Goal: Transaction & Acquisition: Purchase product/service

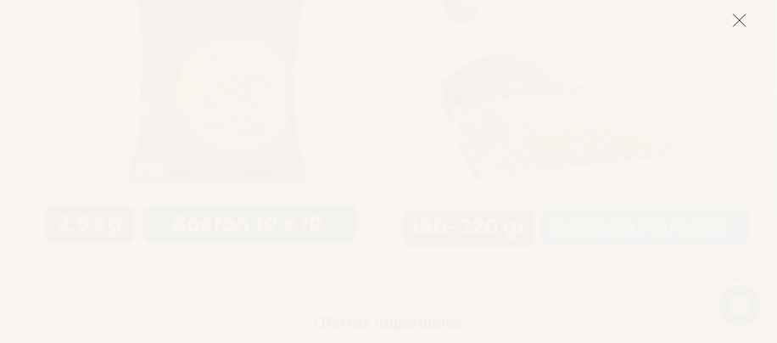
scroll to position [1187, 0]
click at [738, 15] on icon at bounding box center [739, 20] width 15 height 15
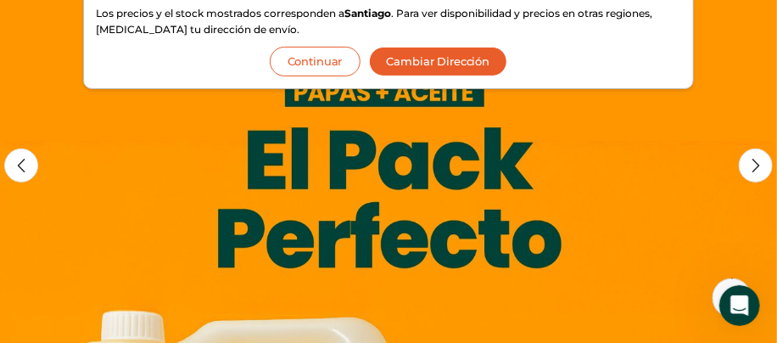
scroll to position [0, 0]
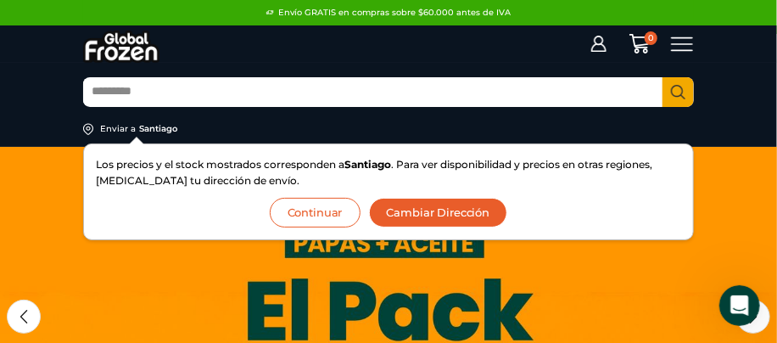
click at [678, 42] on icon at bounding box center [682, 44] width 23 height 23
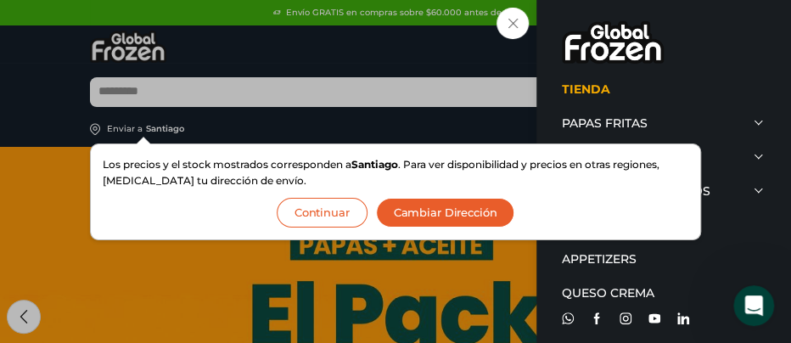
click at [341, 205] on button "Continuar" at bounding box center [322, 213] width 91 height 30
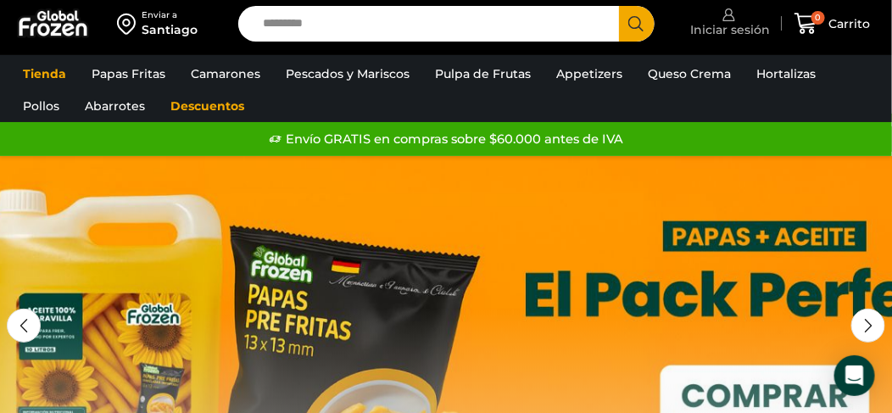
click at [731, 25] on span "Iniciar sesión" at bounding box center [729, 29] width 84 height 17
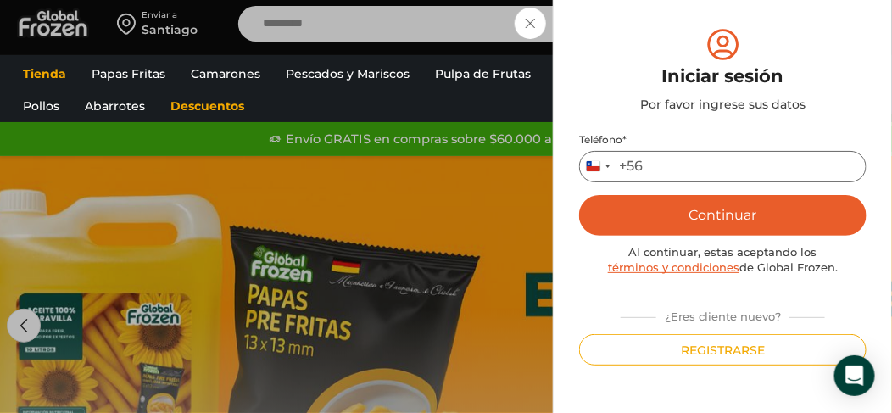
click at [696, 159] on input "Teléfono *" at bounding box center [723, 166] width 288 height 31
type input "*********"
click at [735, 211] on button "Continuar" at bounding box center [723, 215] width 288 height 41
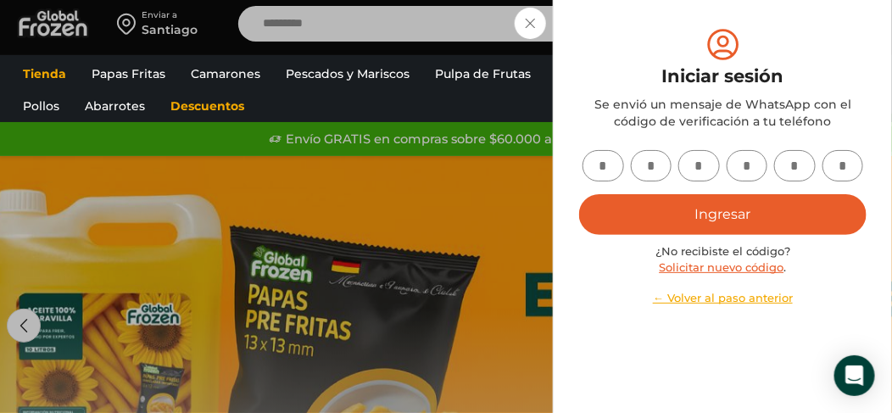
click at [600, 173] on input "text" at bounding box center [604, 165] width 42 height 31
type input "*"
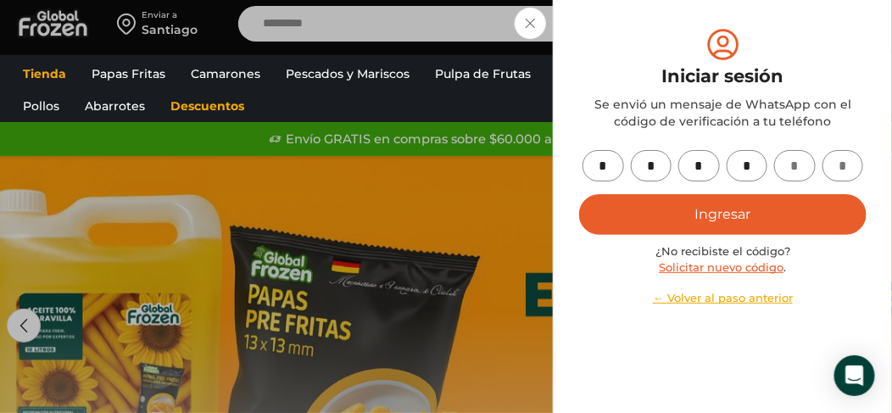
type input "*"
click at [718, 206] on button "Ingresar" at bounding box center [723, 214] width 288 height 41
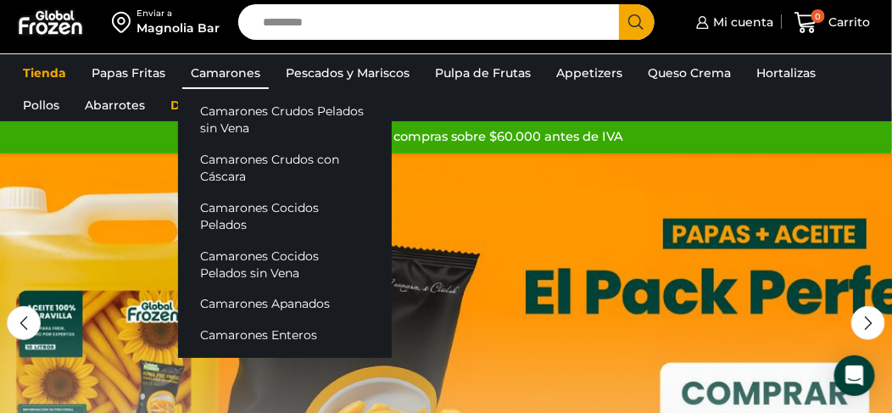
click at [225, 79] on link "Camarones" at bounding box center [225, 73] width 87 height 32
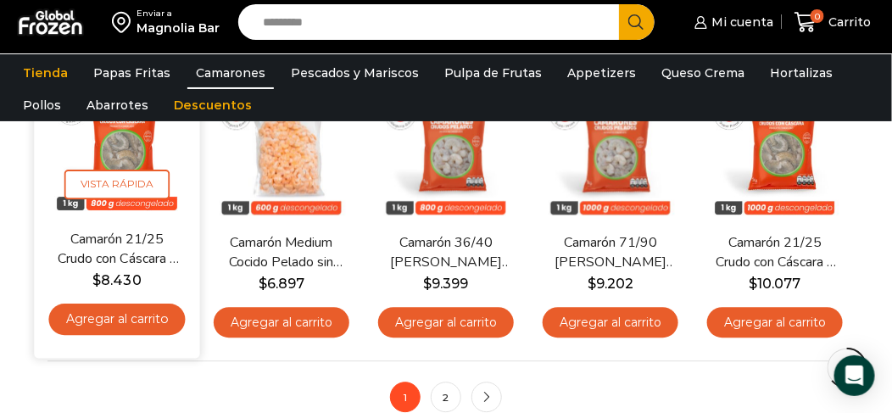
scroll to position [1103, 0]
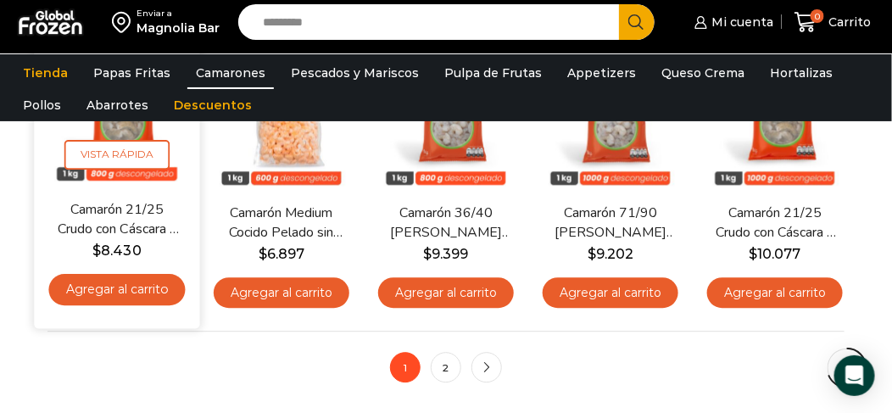
click at [122, 285] on link "Agregar al carrito" at bounding box center [116, 288] width 137 height 31
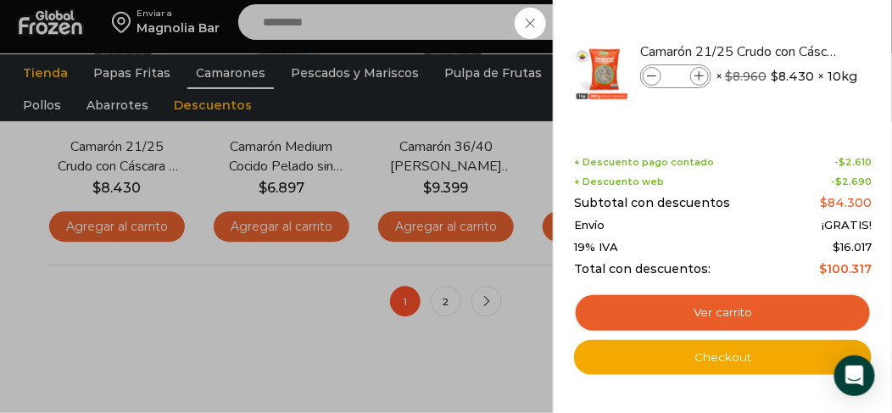
scroll to position [1188, 0]
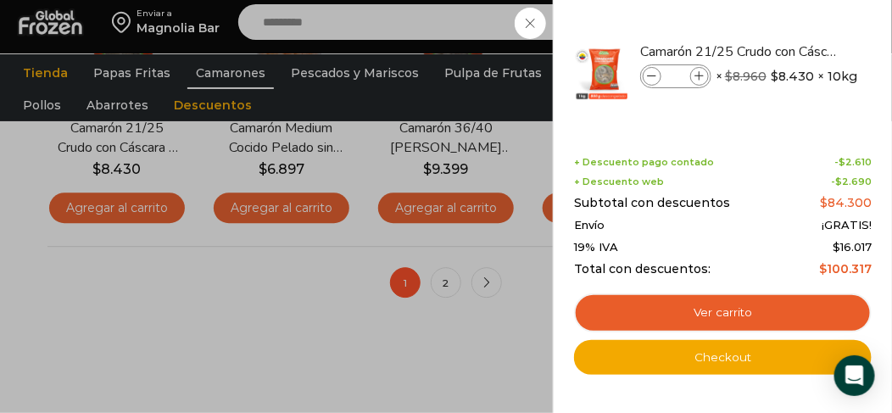
click at [791, 42] on div "1 Carrito 1 1 Shopping Cart *" at bounding box center [833, 23] width 85 height 40
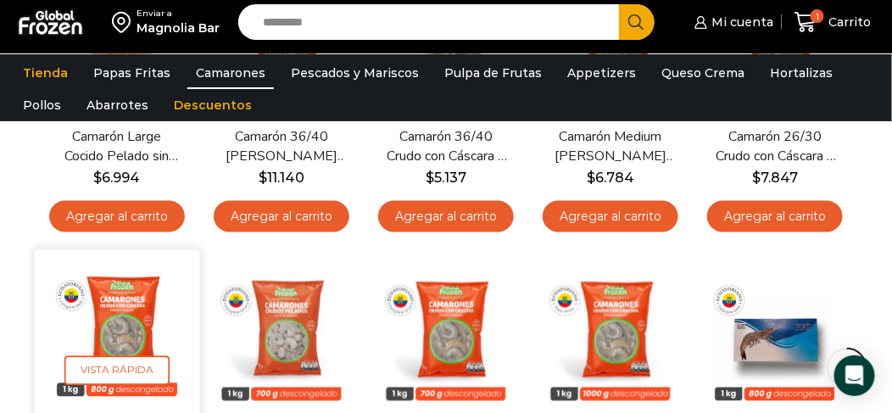
scroll to position [509, 0]
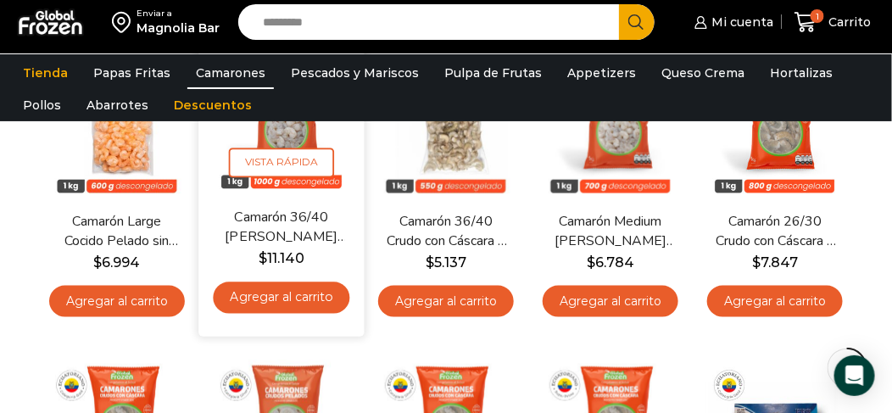
click at [301, 296] on link "Agregar al carrito" at bounding box center [281, 297] width 137 height 31
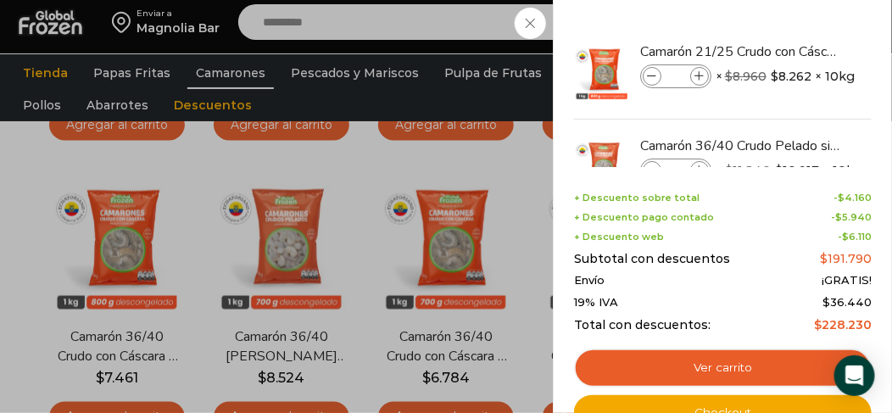
scroll to position [594, 0]
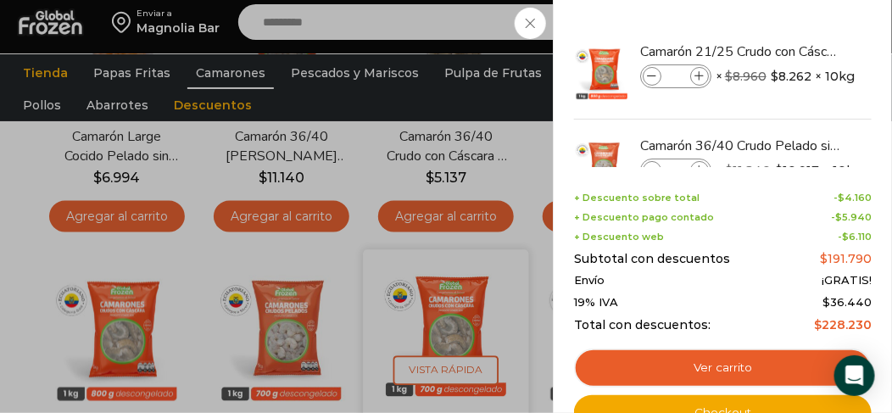
click at [791, 42] on div "2 Carrito 2 2 Shopping Cart *" at bounding box center [833, 23] width 85 height 40
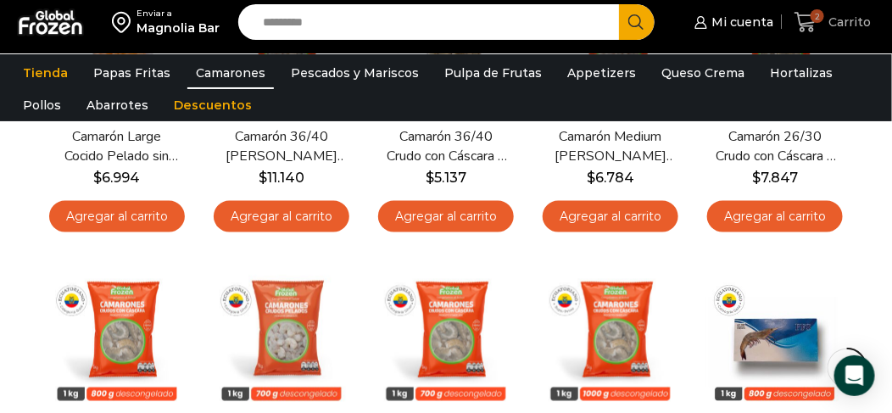
click at [801, 20] on icon at bounding box center [806, 22] width 22 height 20
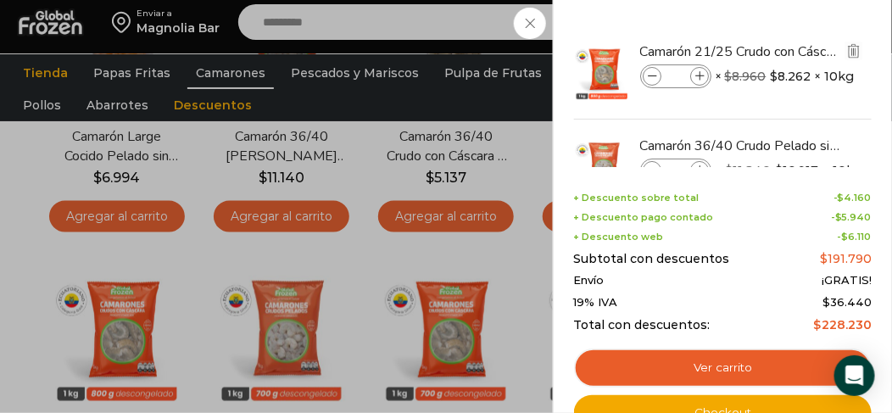
scroll to position [59, 0]
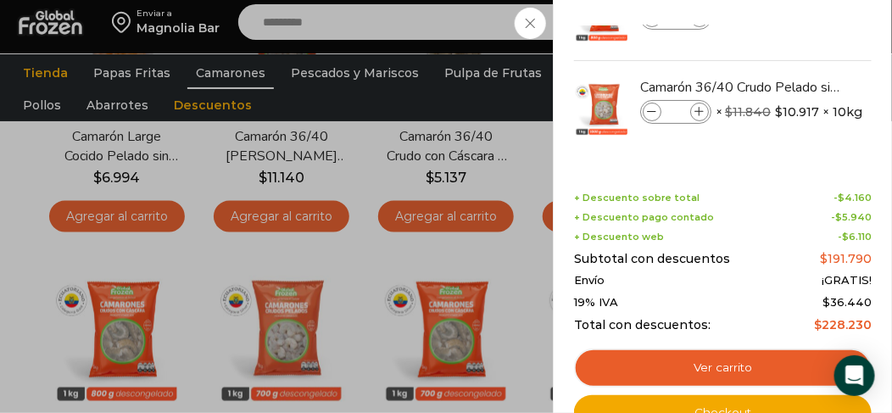
click at [791, 42] on div "2 Carrito 2 2 Shopping Cart *" at bounding box center [833, 23] width 85 height 40
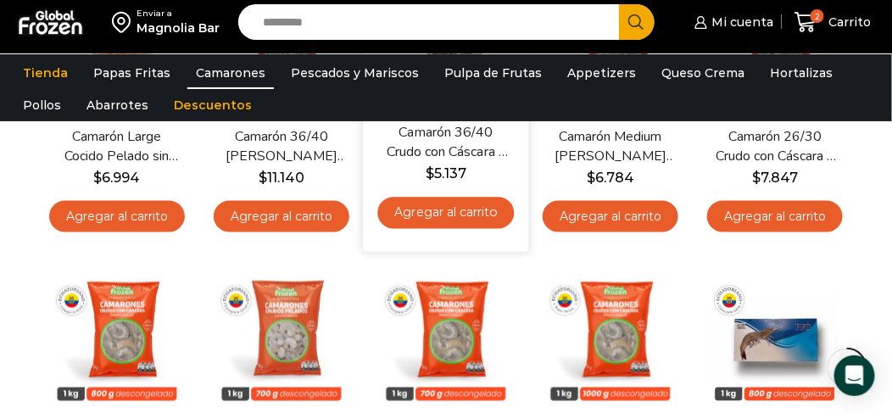
scroll to position [509, 0]
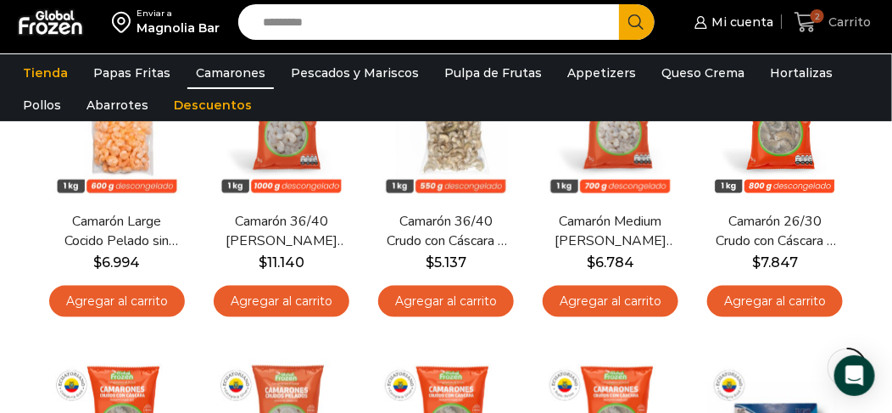
click at [797, 22] on icon at bounding box center [806, 22] width 23 height 23
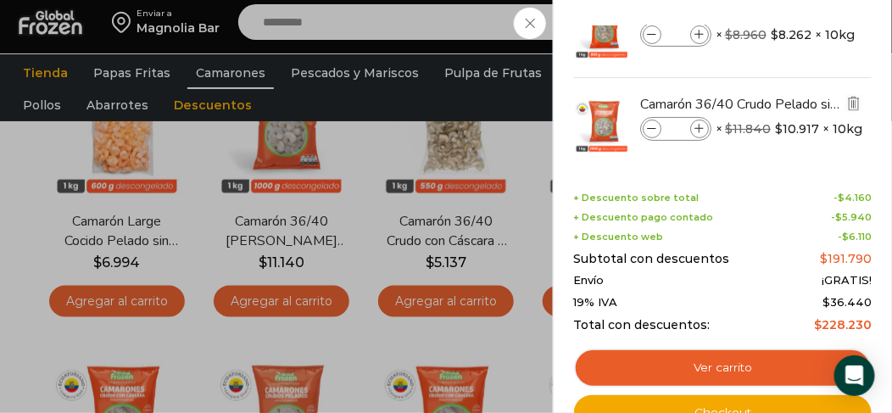
scroll to position [0, 0]
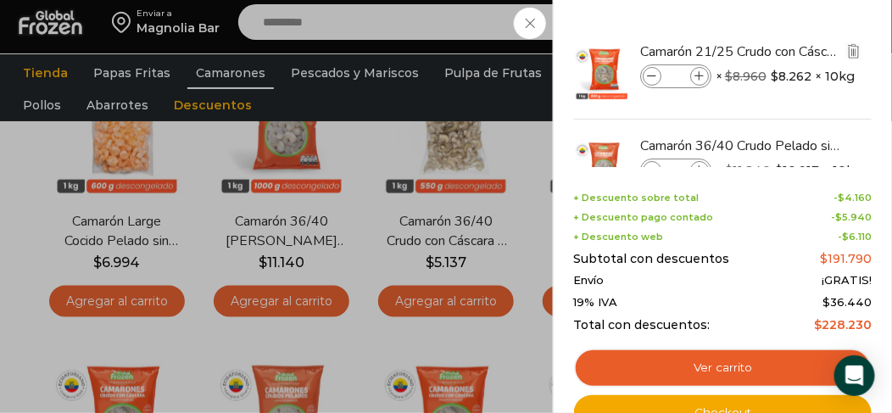
click at [733, 60] on div "Camarón 21/25 Crudo con Cáscara - Gold - Caja 10 kg cantidad * × $ 8.960 Origin…" at bounding box center [686, 71] width 93 height 24
click at [819, 42] on link "Camarón 21/25 Crudo con Cáscara - Gold - Caja 10 kg" at bounding box center [741, 51] width 202 height 19
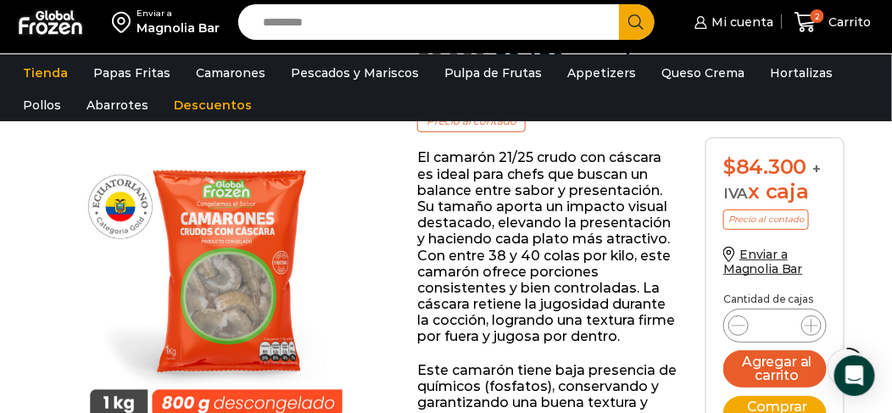
scroll to position [254, 0]
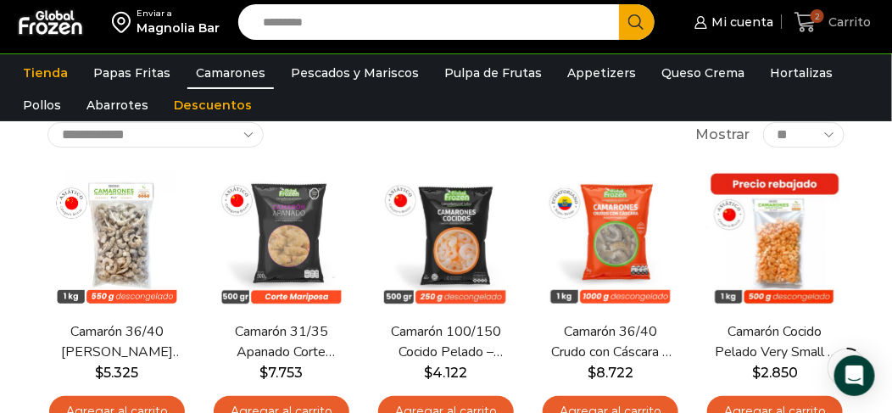
scroll to position [84, 0]
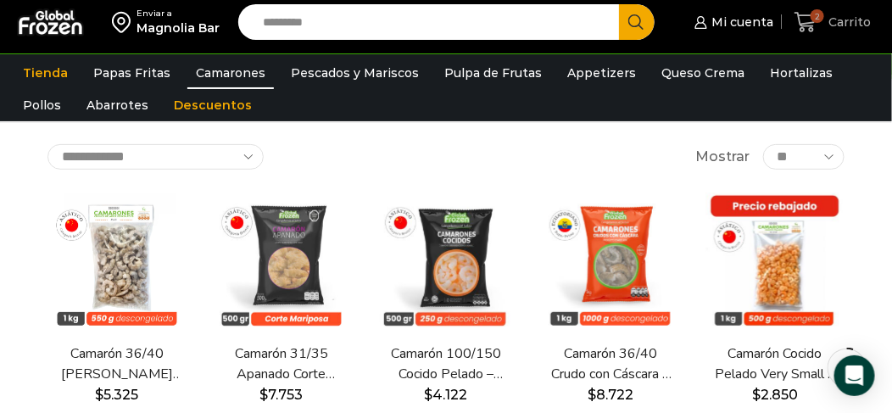
click at [833, 25] on span "Carrito" at bounding box center [848, 22] width 47 height 17
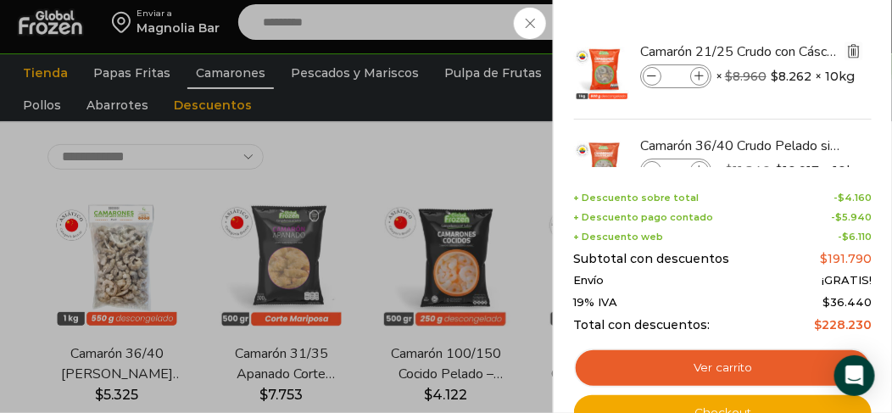
click at [853, 51] on img "Eliminar Camarón 21/25 Crudo con Cáscara - Gold - Caja 10 kg del carrito" at bounding box center [854, 50] width 15 height 15
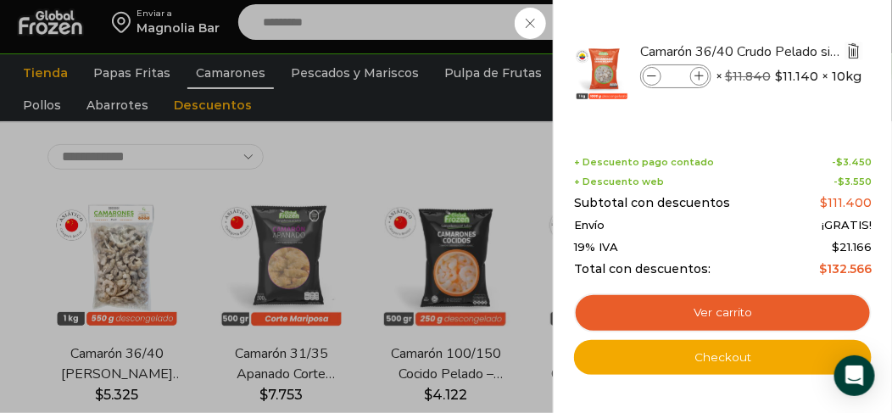
click at [858, 53] on img "Eliminar Camarón 36/40 Crudo Pelado sin Vena - Super Prime - Caja 10 kg del car…" at bounding box center [854, 50] width 15 height 15
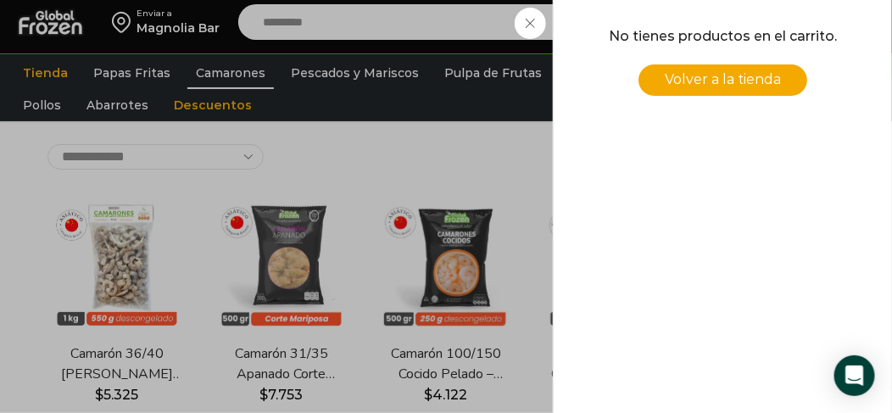
click at [791, 42] on div "0 Carrito 0 0 Shopping Cart No tienes productos en el carrito. Volver a la tien…" at bounding box center [833, 23] width 85 height 40
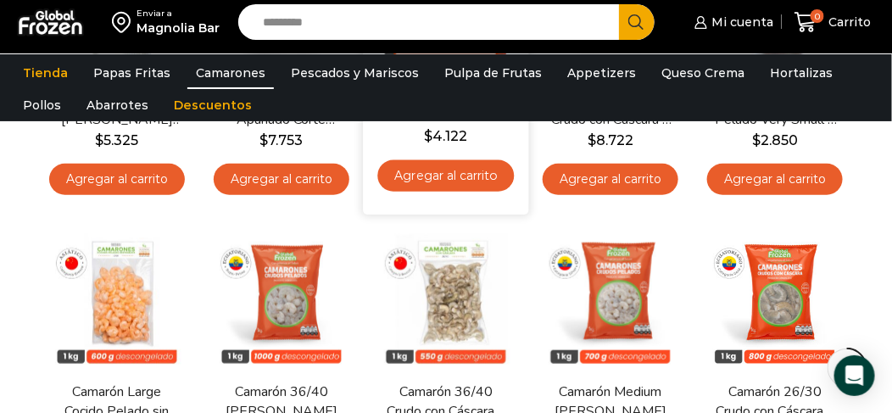
scroll to position [254, 0]
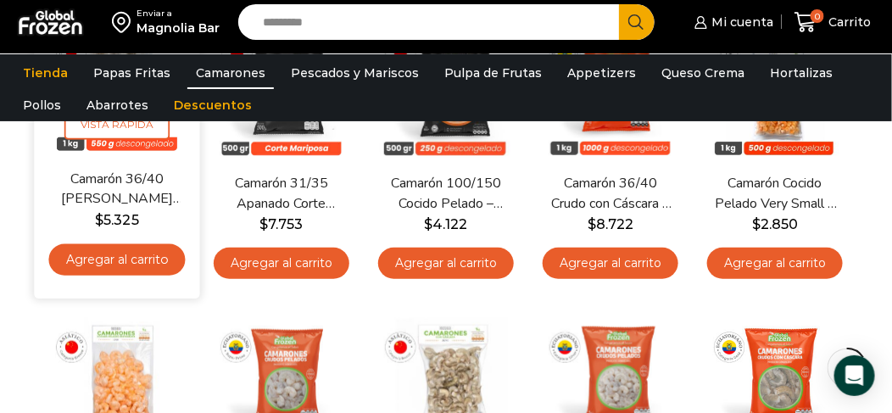
click at [152, 251] on link "Agregar al carrito" at bounding box center [116, 259] width 137 height 31
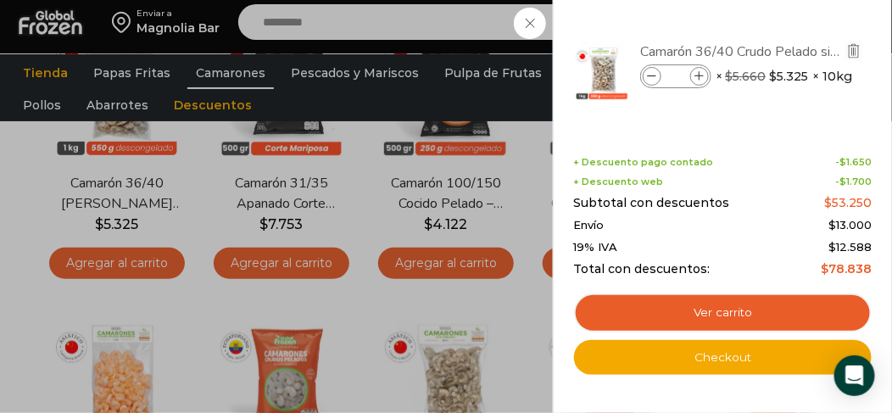
click at [795, 47] on link "Camarón 36/40 Crudo Pelado sin Vena - Bronze - Caja 10 kg" at bounding box center [741, 51] width 202 height 19
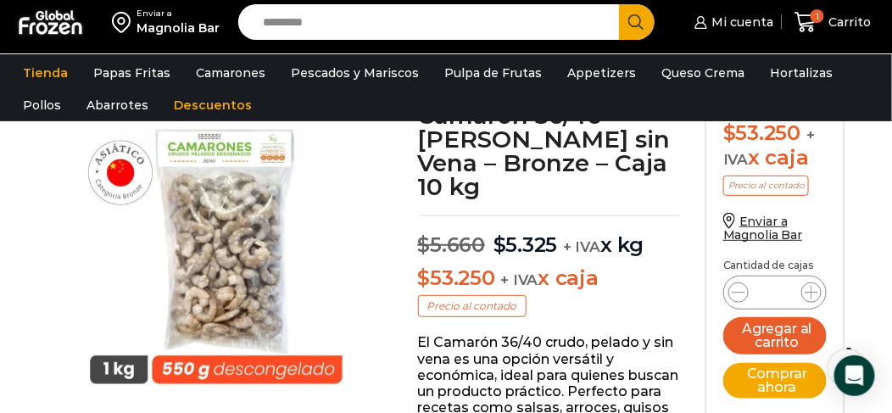
scroll to position [85, 0]
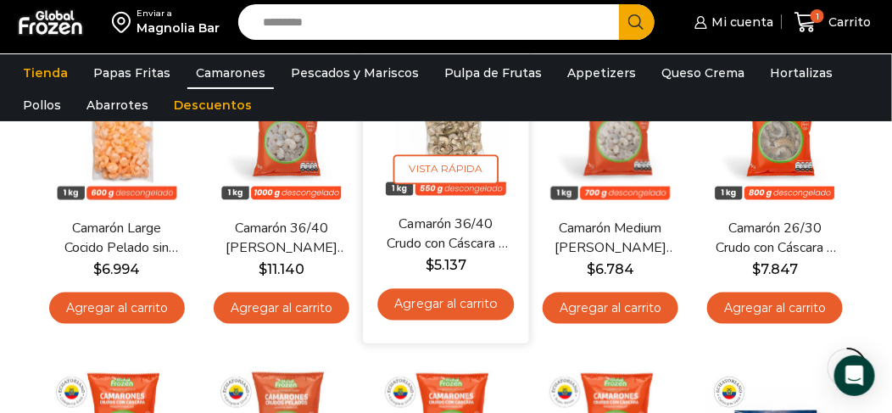
scroll to position [505, 0]
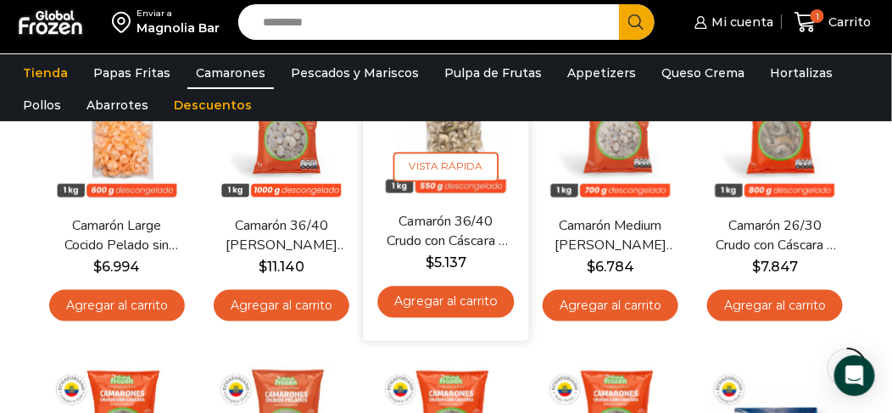
click at [462, 244] on link "Camarón 36/40 Crudo con Cáscara – Bronze – Caja 10 kg" at bounding box center [446, 232] width 126 height 40
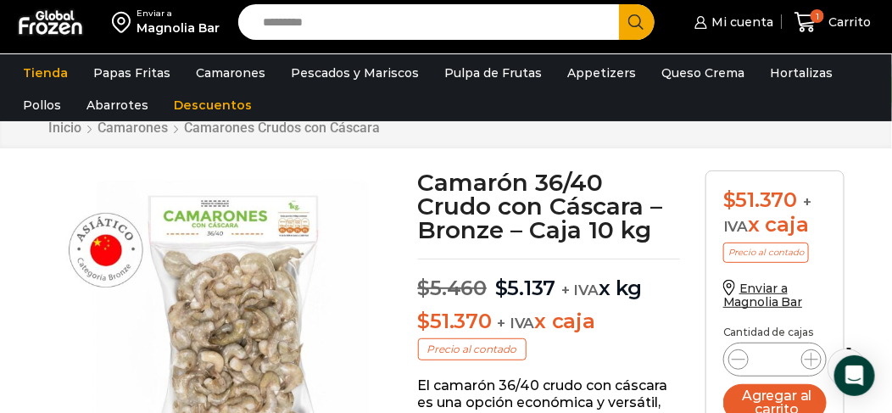
scroll to position [85, 0]
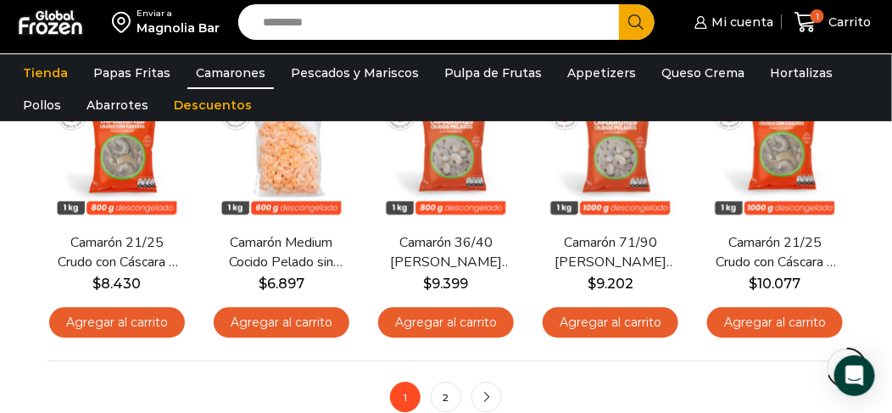
scroll to position [1103, 0]
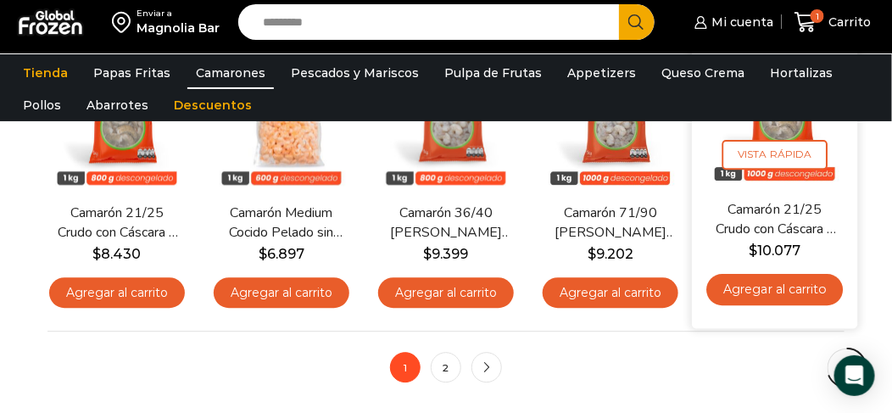
click at [758, 228] on link "Camarón 21/25 Crudo con Cáscara – Super Prime – Caja 10 kg" at bounding box center [776, 219] width 126 height 40
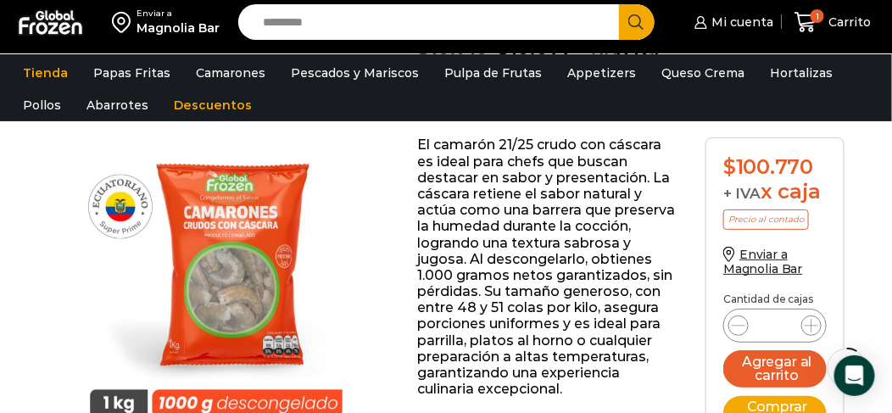
scroll to position [339, 0]
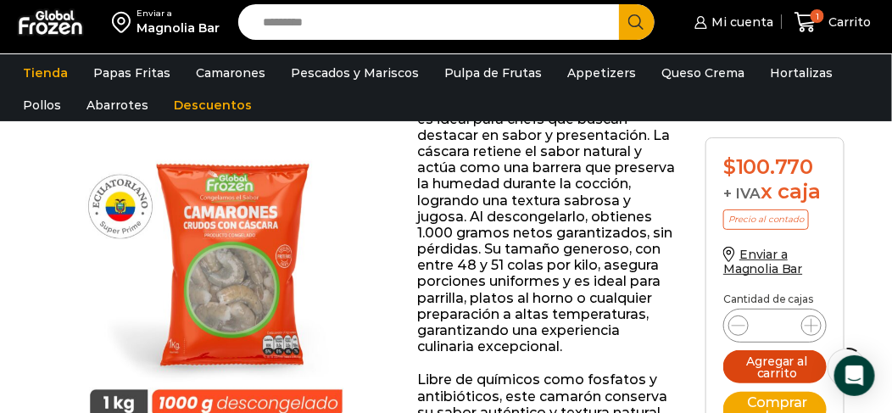
click at [755, 355] on button "Agregar al carrito" at bounding box center [775, 366] width 103 height 33
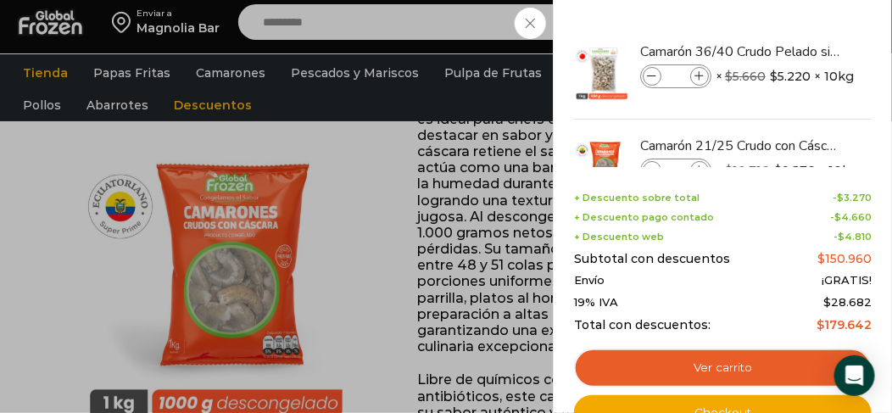
click at [791, 42] on div "2 Carrito 2 2 Shopping Cart *" at bounding box center [833, 23] width 85 height 40
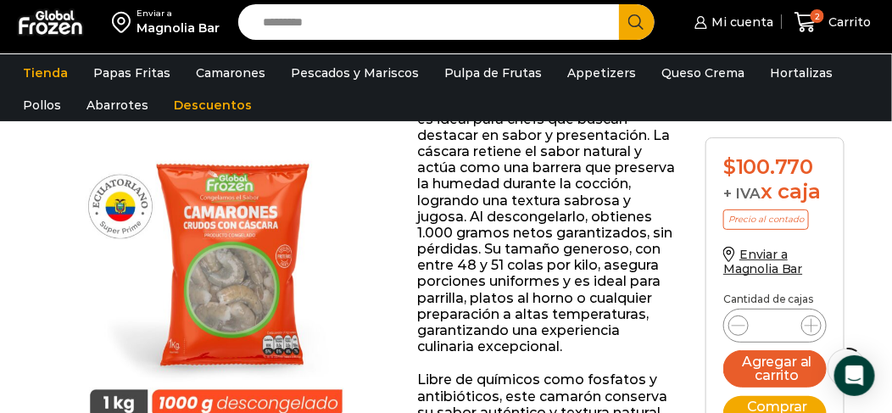
click at [452, 20] on input "Search input" at bounding box center [432, 22] width 355 height 36
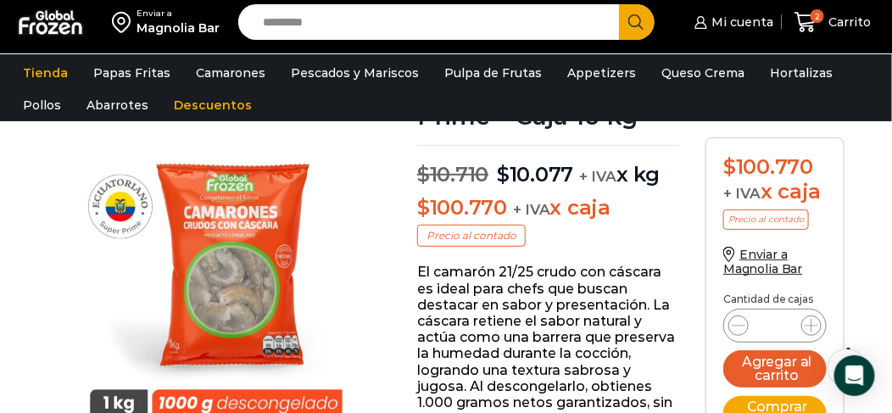
scroll to position [0, 0]
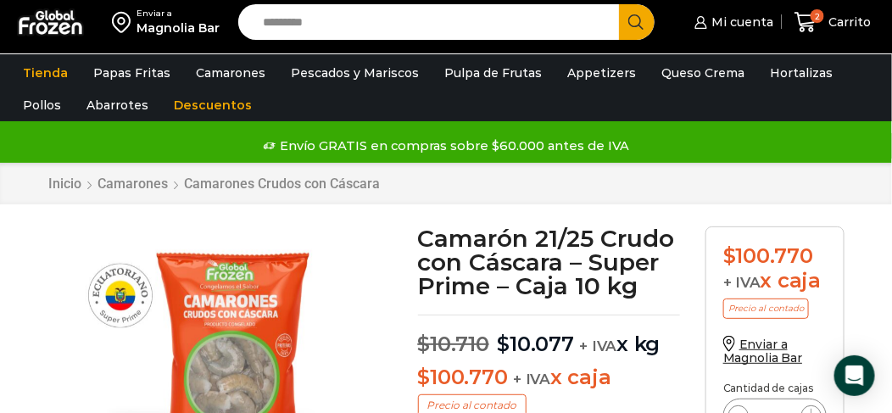
click at [406, 23] on input "Search input" at bounding box center [432, 22] width 355 height 36
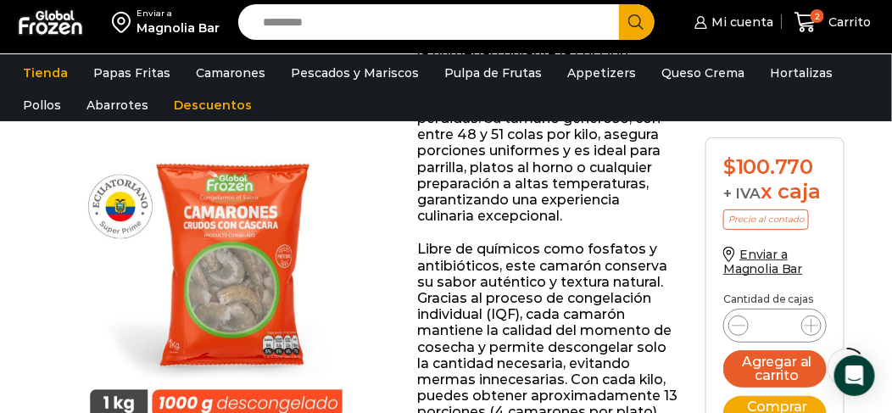
scroll to position [424, 0]
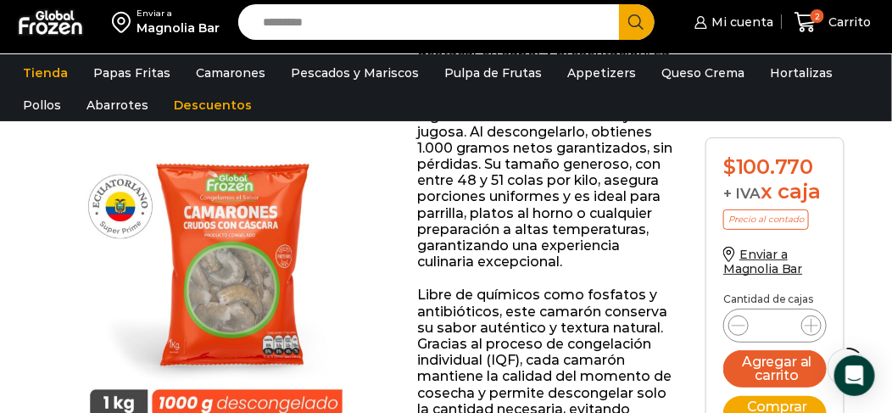
click at [306, 21] on input "Search input" at bounding box center [432, 22] width 355 height 36
type input "******"
click at [619, 4] on button "Search" at bounding box center [637, 22] width 36 height 36
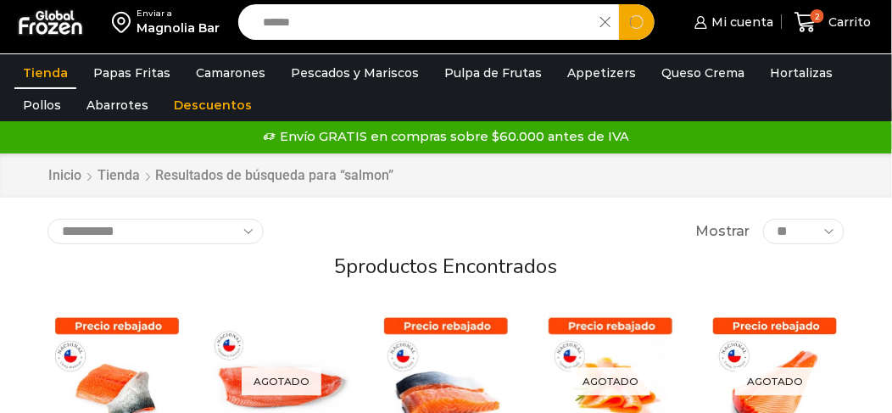
click at [392, 22] on input "******" at bounding box center [423, 22] width 337 height 36
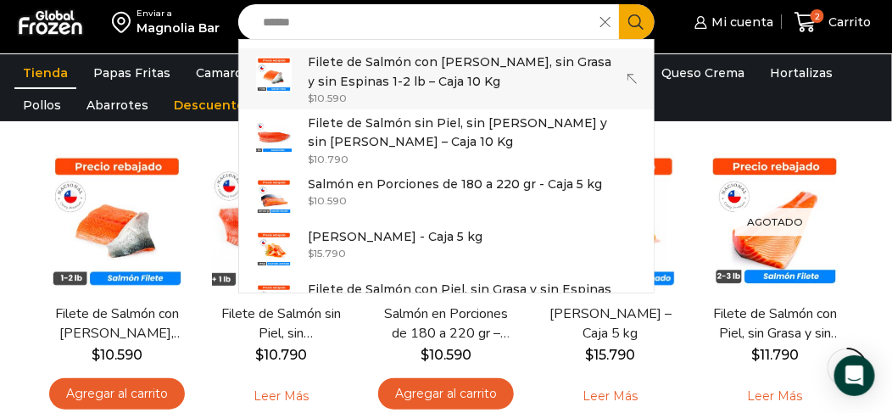
click at [468, 83] on p "Filete de Salmón con [PERSON_NAME], sin Grasa y sin Espinas 1-2 lb – Caja 10 Kg" at bounding box center [465, 72] width 312 height 38
type input "**********"
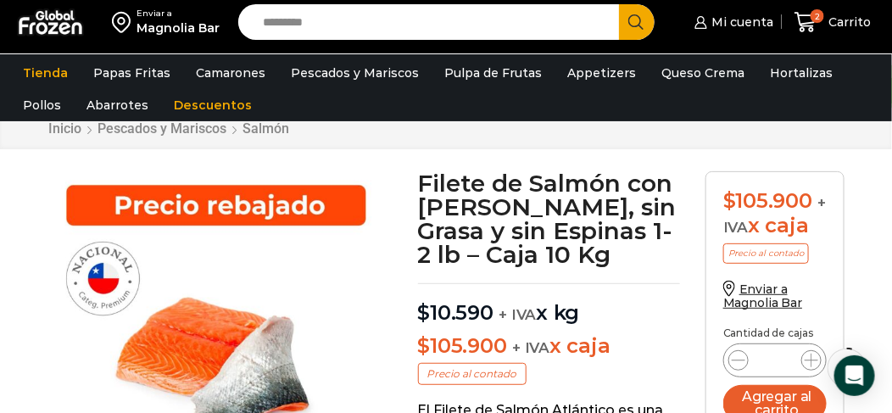
scroll to position [84, 0]
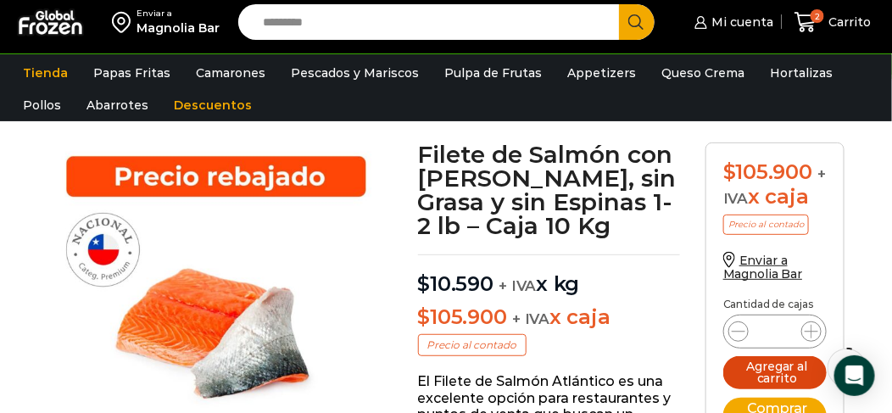
click at [780, 368] on button "Agregar al carrito" at bounding box center [775, 372] width 103 height 33
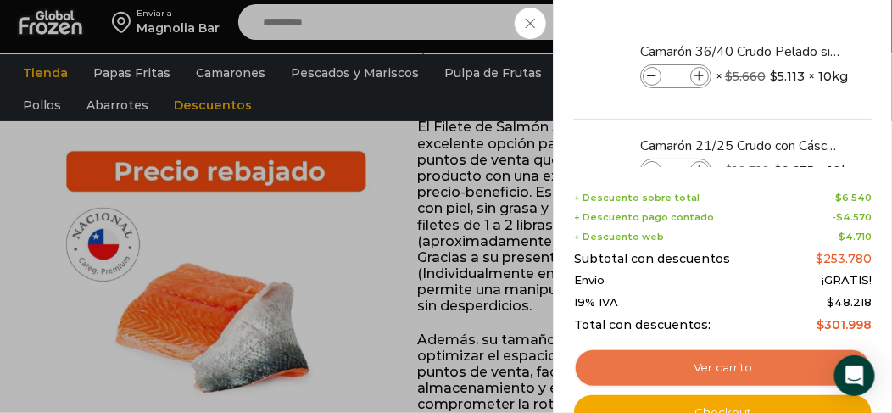
scroll to position [338, 0]
click at [730, 357] on link "Ver carrito" at bounding box center [723, 368] width 298 height 39
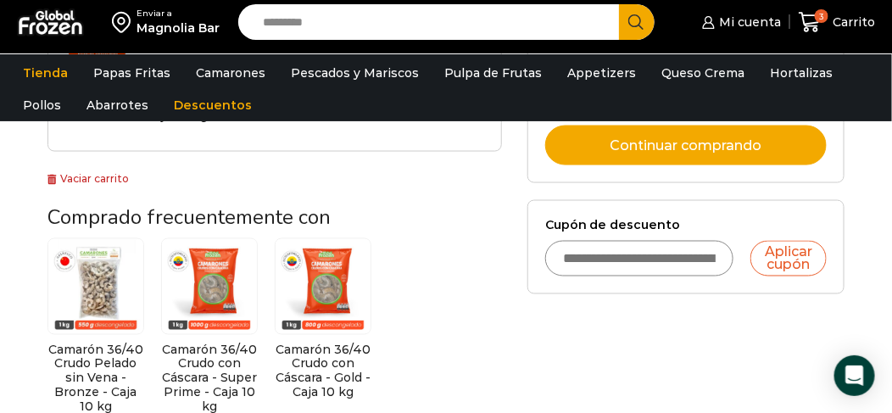
scroll to position [594, 0]
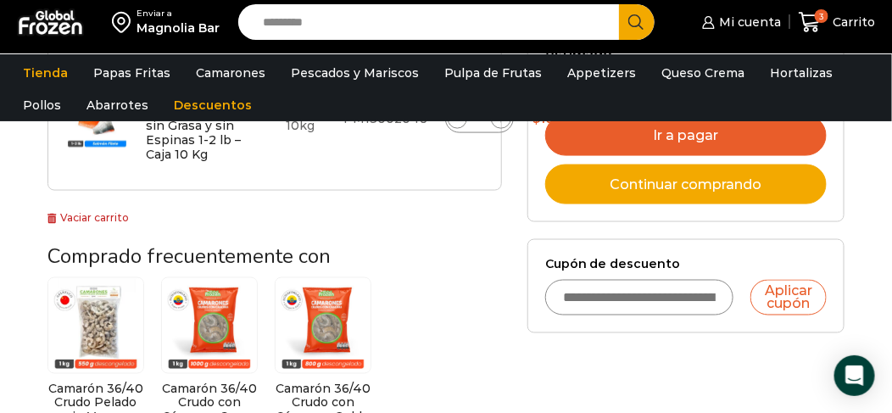
click at [693, 286] on input "Cupón de descuento" at bounding box center [639, 298] width 189 height 36
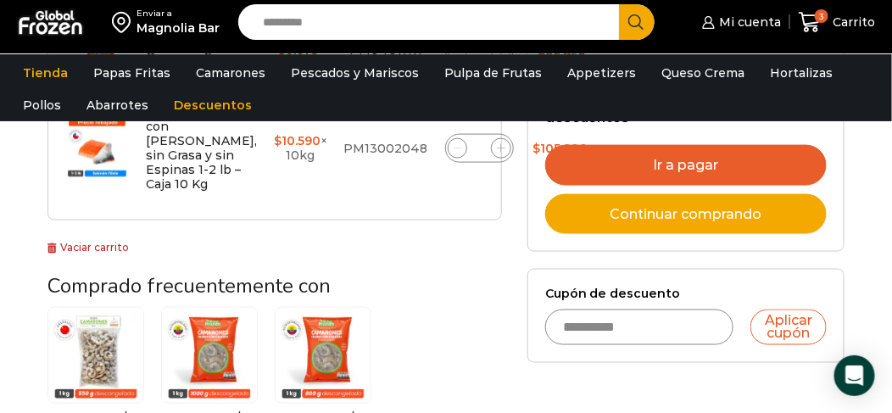
scroll to position [678, 0]
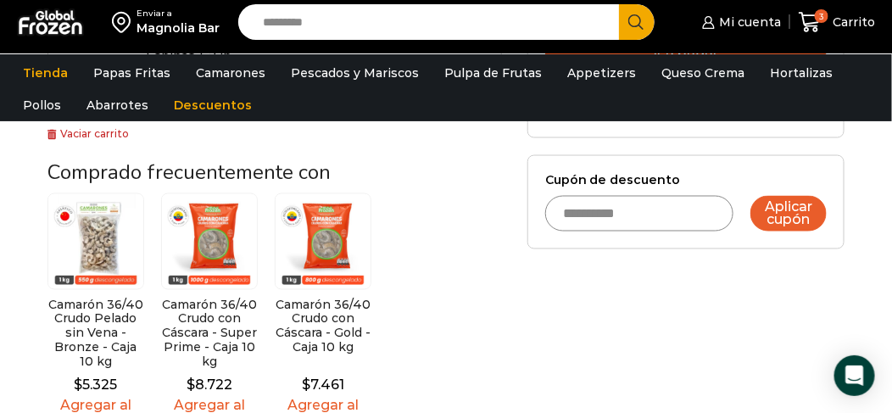
type input "**********"
click at [776, 210] on button "Aplicar cupón" at bounding box center [789, 214] width 76 height 36
click at [771, 210] on button "Aplicar cupón" at bounding box center [789, 214] width 76 height 36
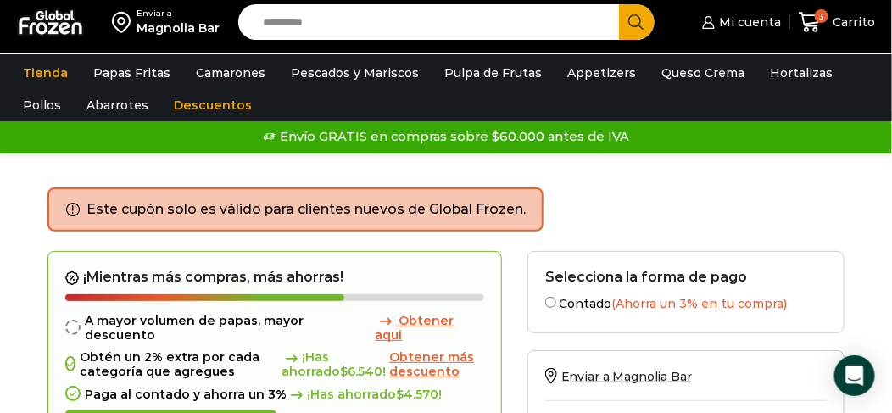
click at [392, 203] on li "Este cupón solo es válido para clientes nuevos de Global Frozen." at bounding box center [306, 210] width 439 height 20
click at [428, 218] on li "Este cupón solo es válido para clientes nuevos de Global Frozen." at bounding box center [306, 210] width 439 height 20
click at [356, 217] on li "Este cupón solo es válido para clientes nuevos de Global Frozen." at bounding box center [306, 210] width 439 height 20
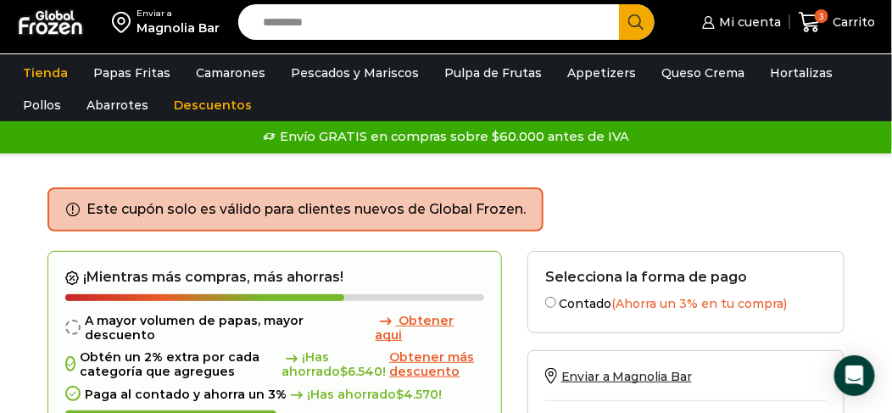
click at [70, 207] on ul "Este cupón solo es válido para clientes nuevos de Global Frozen." at bounding box center [296, 209] width 496 height 44
click at [585, 215] on div "Este cupón solo es válido para clientes nuevos de Global Frozen." at bounding box center [446, 219] width 797 height 64
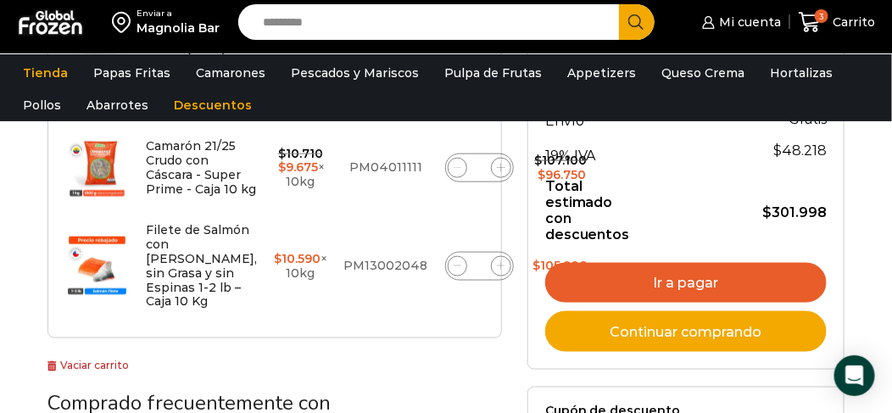
scroll to position [423, 0]
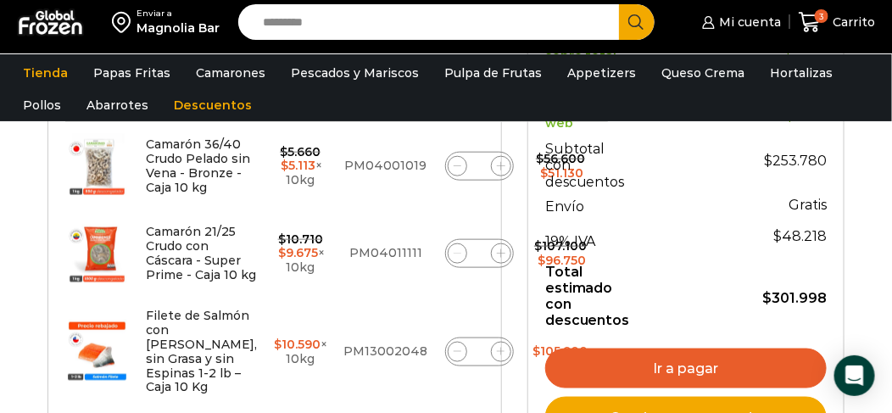
click at [454, 170] on icon at bounding box center [458, 166] width 8 height 8
type input "*"
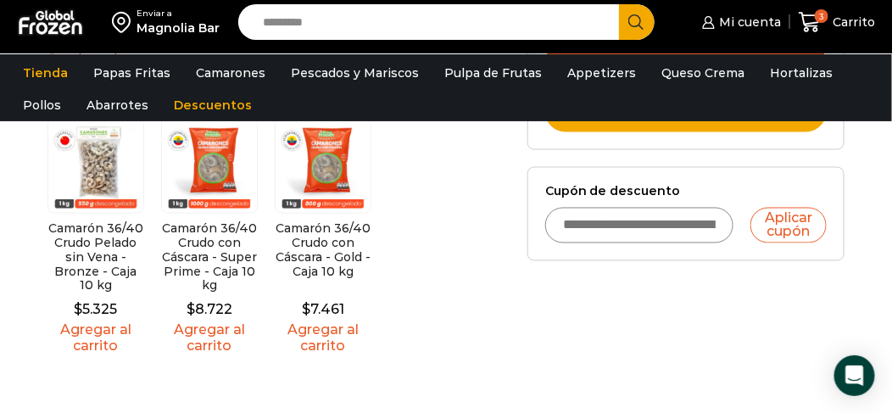
scroll to position [763, 0]
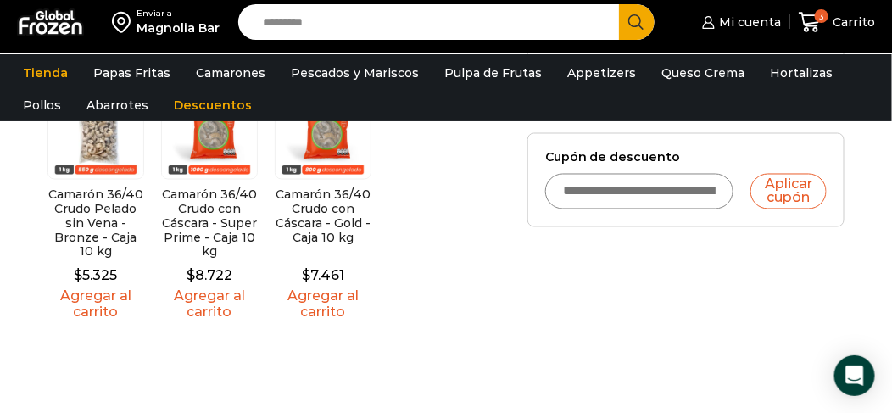
click at [631, 188] on input "Cupón de descuento" at bounding box center [639, 192] width 189 height 36
type input "**********"
click at [751, 174] on button "Aplicar cupón" at bounding box center [789, 192] width 76 height 36
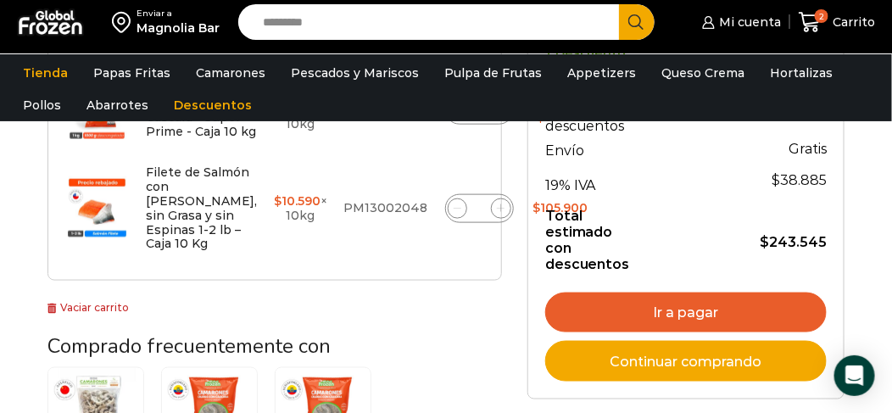
scroll to position [509, 0]
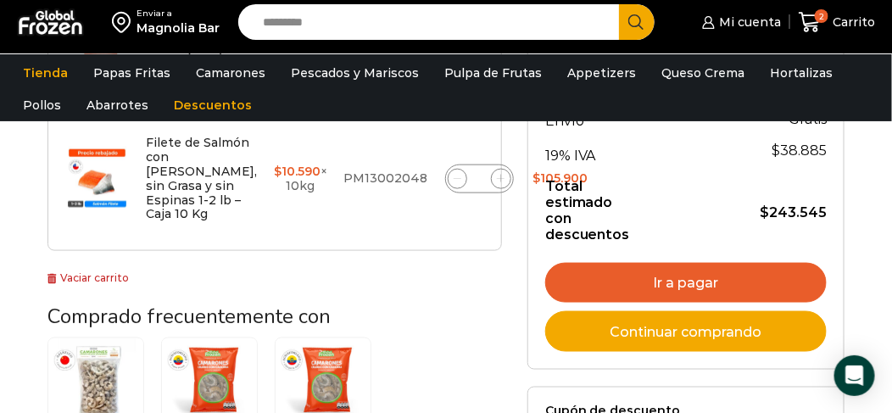
click at [681, 277] on link "Ir a pagar" at bounding box center [686, 283] width 282 height 41
